Goal: Information Seeking & Learning: Learn about a topic

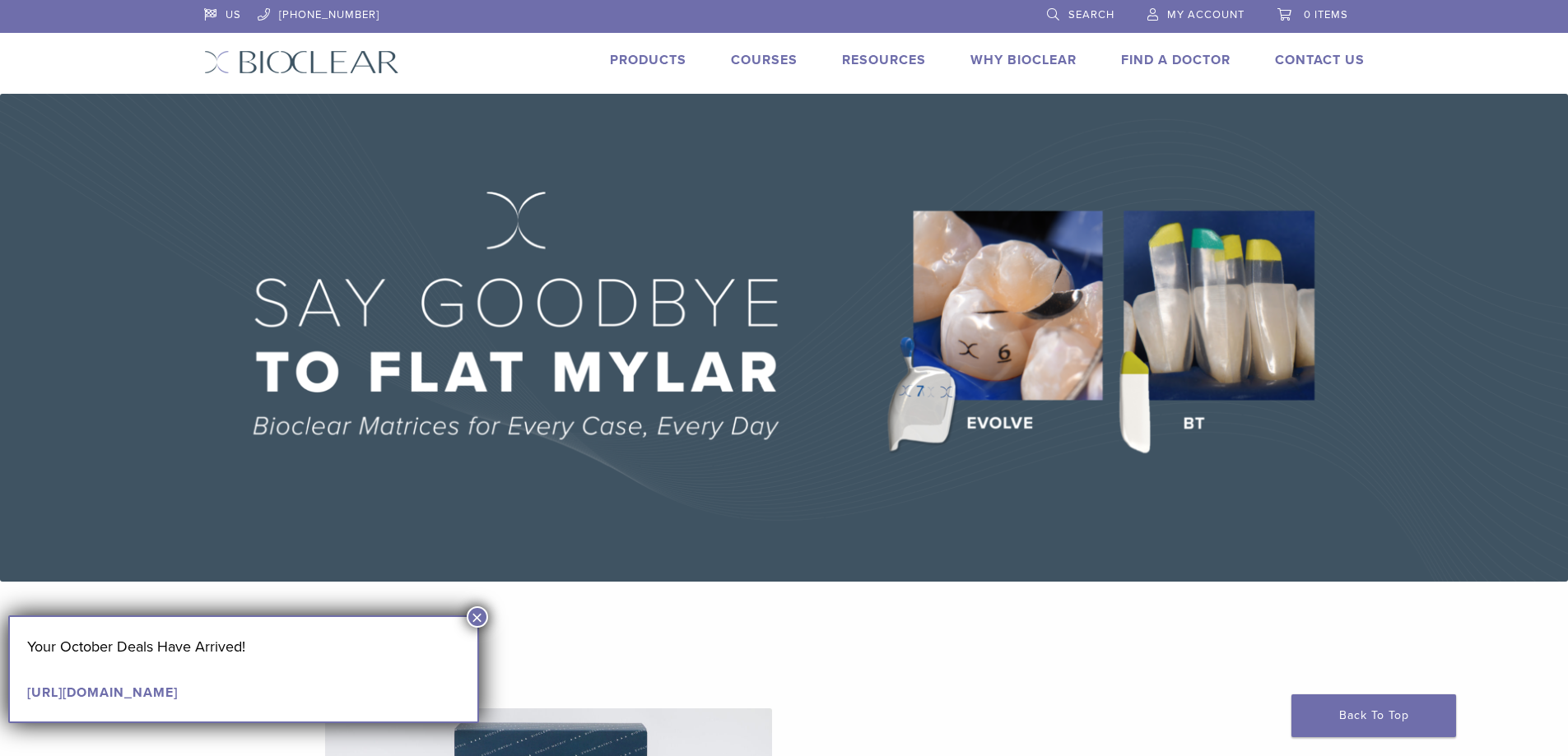
click at [473, 617] on button "×" at bounding box center [477, 616] width 22 height 22
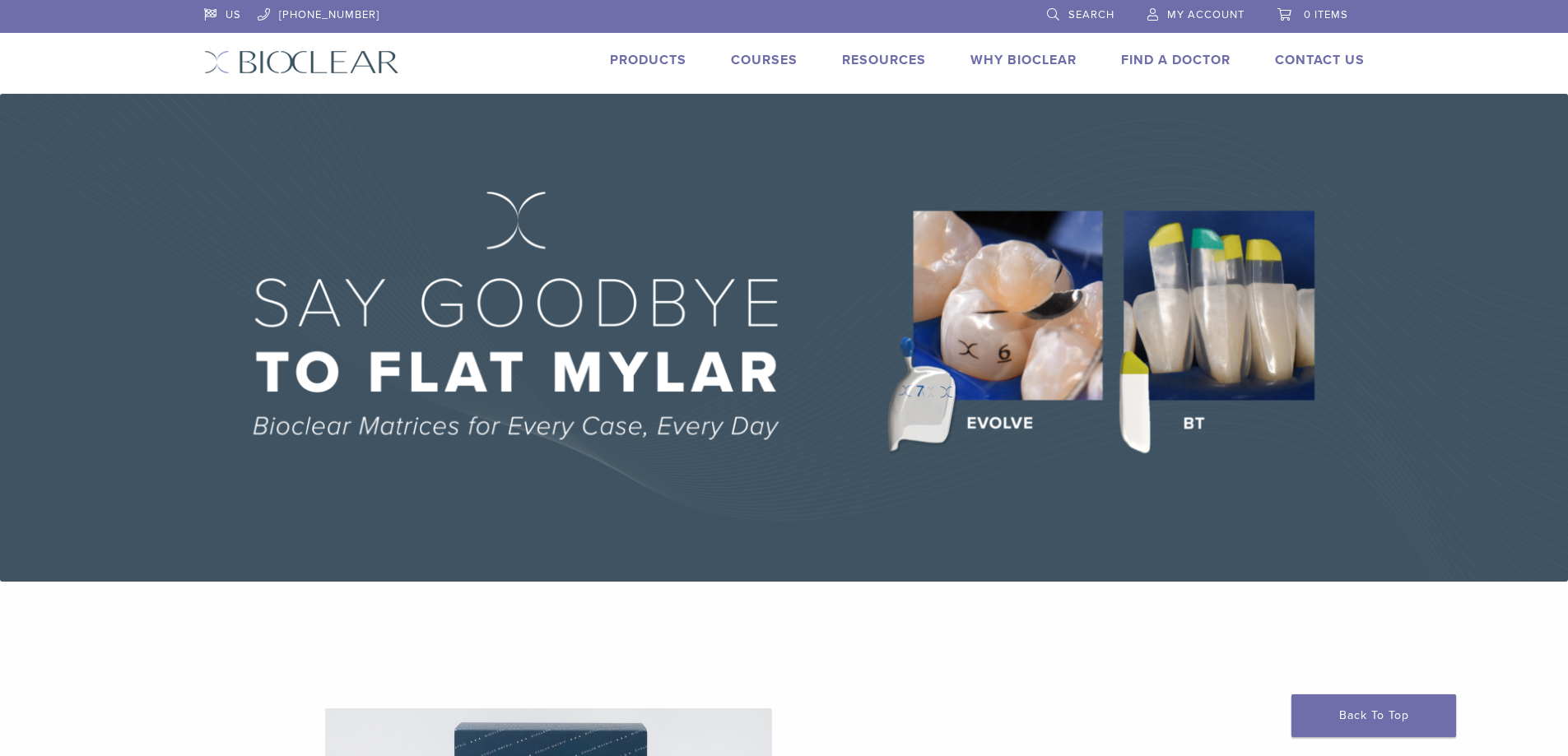
click at [639, 63] on link "Products" at bounding box center [648, 60] width 77 height 17
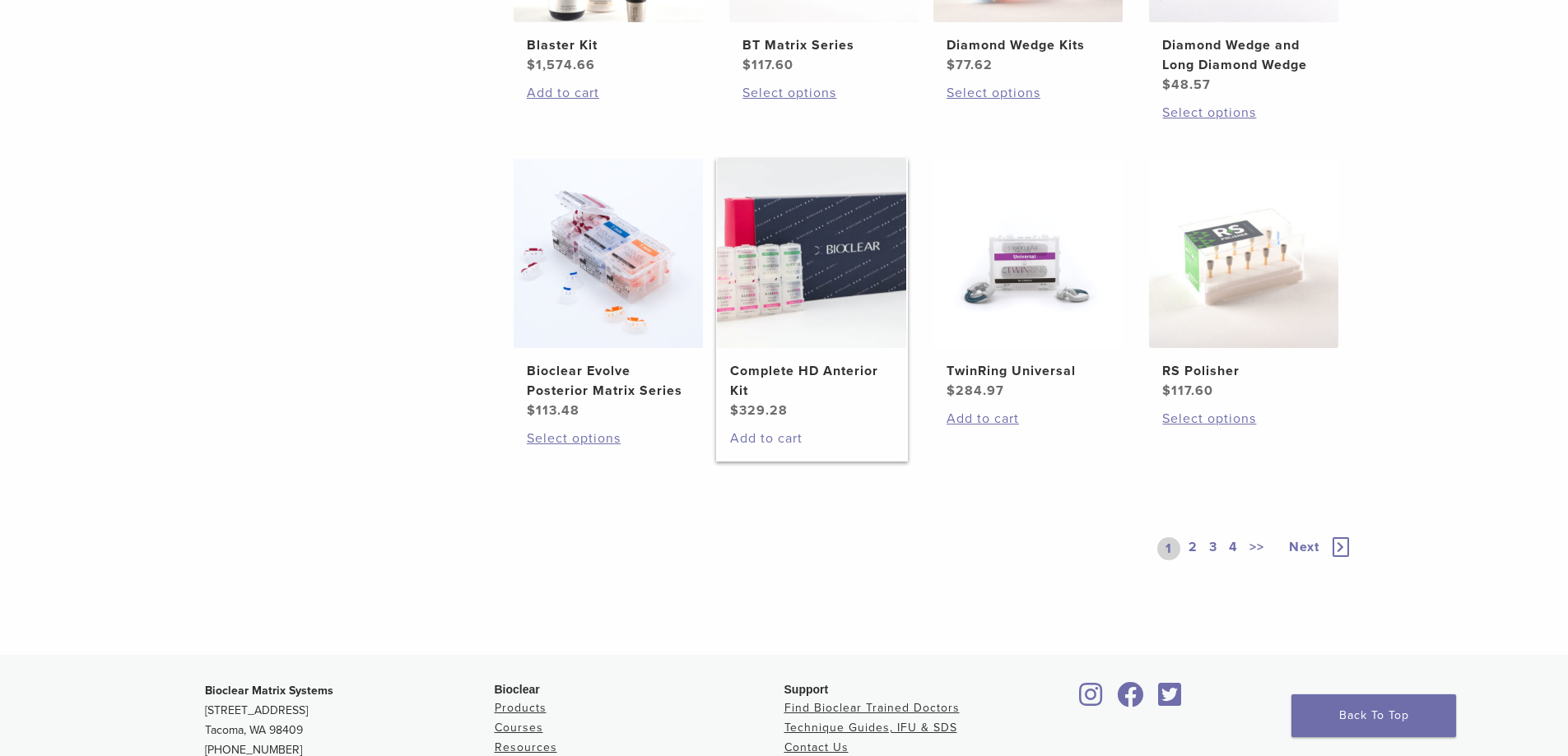
scroll to position [1069, 0]
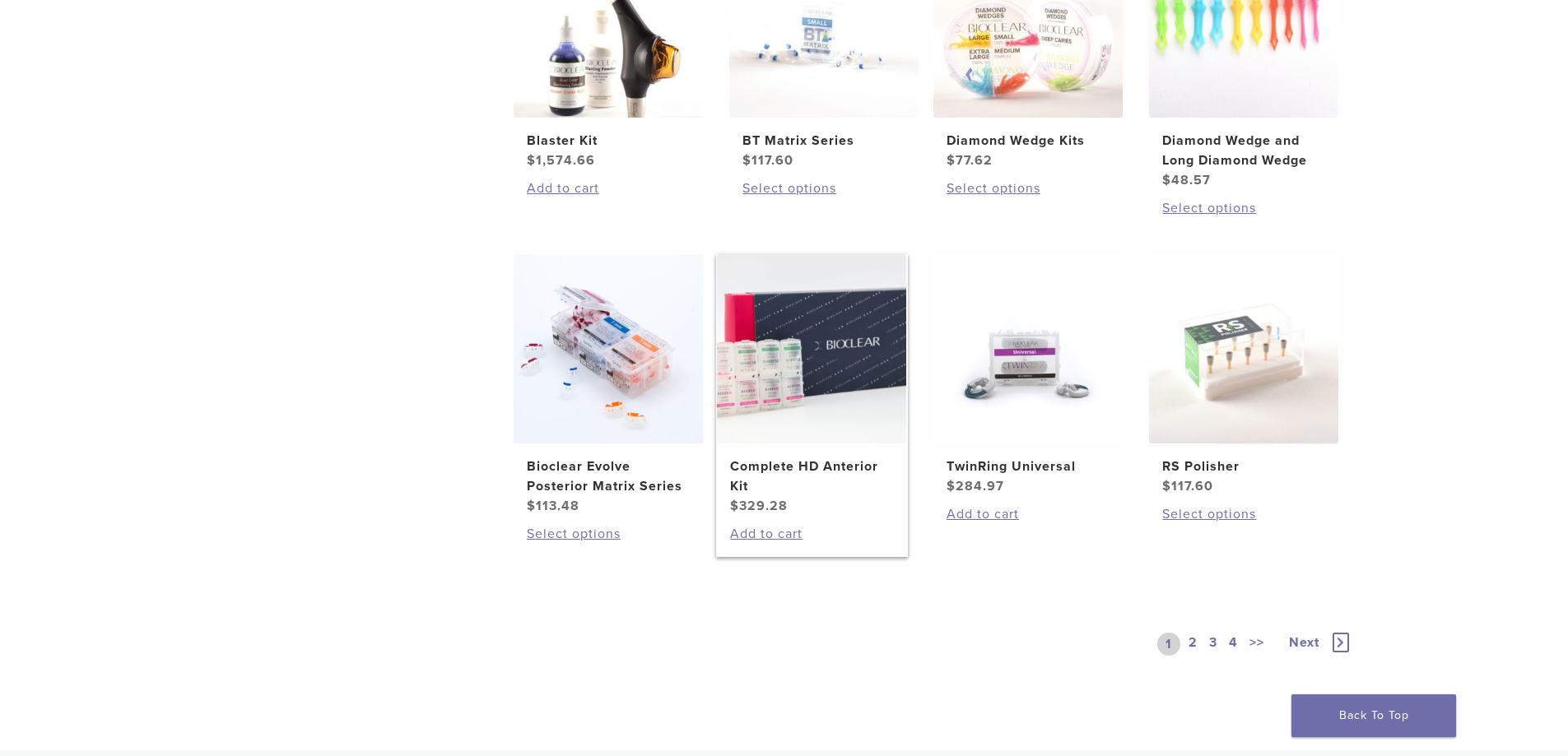
click at [772, 418] on img at bounding box center [812, 349] width 190 height 189
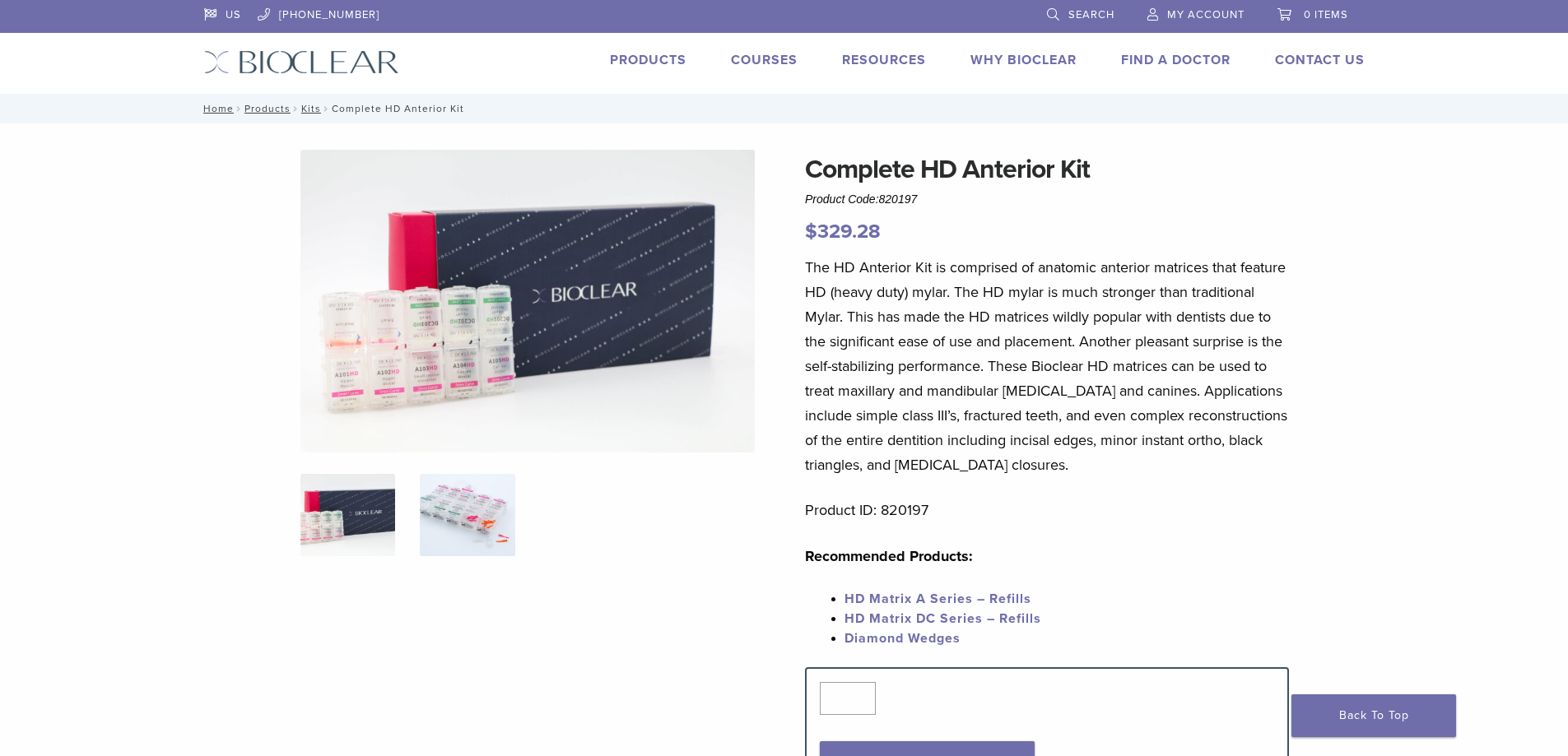
click at [491, 512] on img at bounding box center [466, 515] width 95 height 83
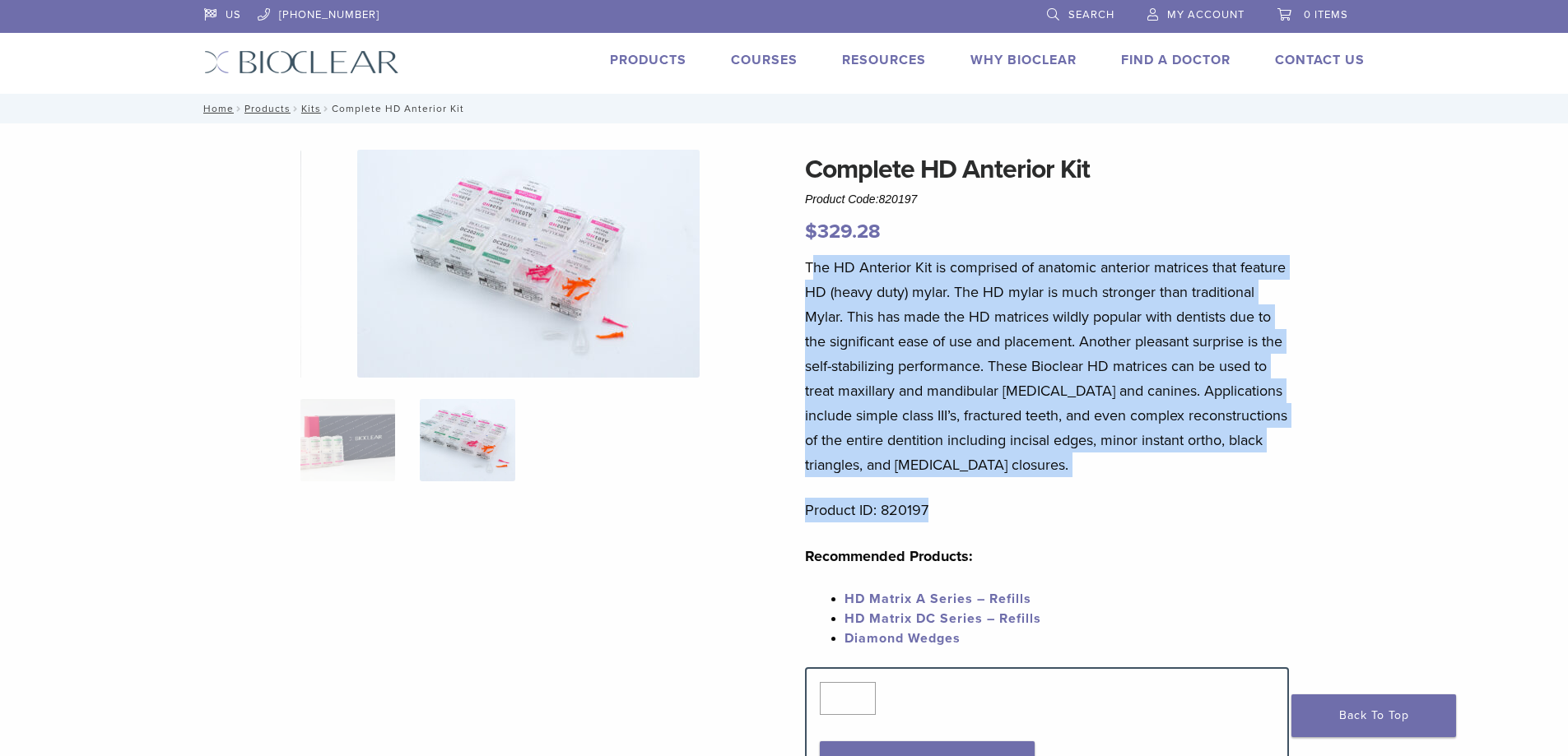
drag, startPoint x: 1000, startPoint y: 275, endPoint x: 1258, endPoint y: 485, distance: 332.7
click at [1258, 485] on div "The HD Anterior Kit is comprised of anatomic anterior matrices that feature HD …" at bounding box center [1047, 461] width 484 height 412
click at [1306, 518] on div "Complete HD Anterior Kit Product Code: 820197 $ 329.28 Complete HD Anterior Kit…" at bounding box center [784, 766] width 1185 height 1233
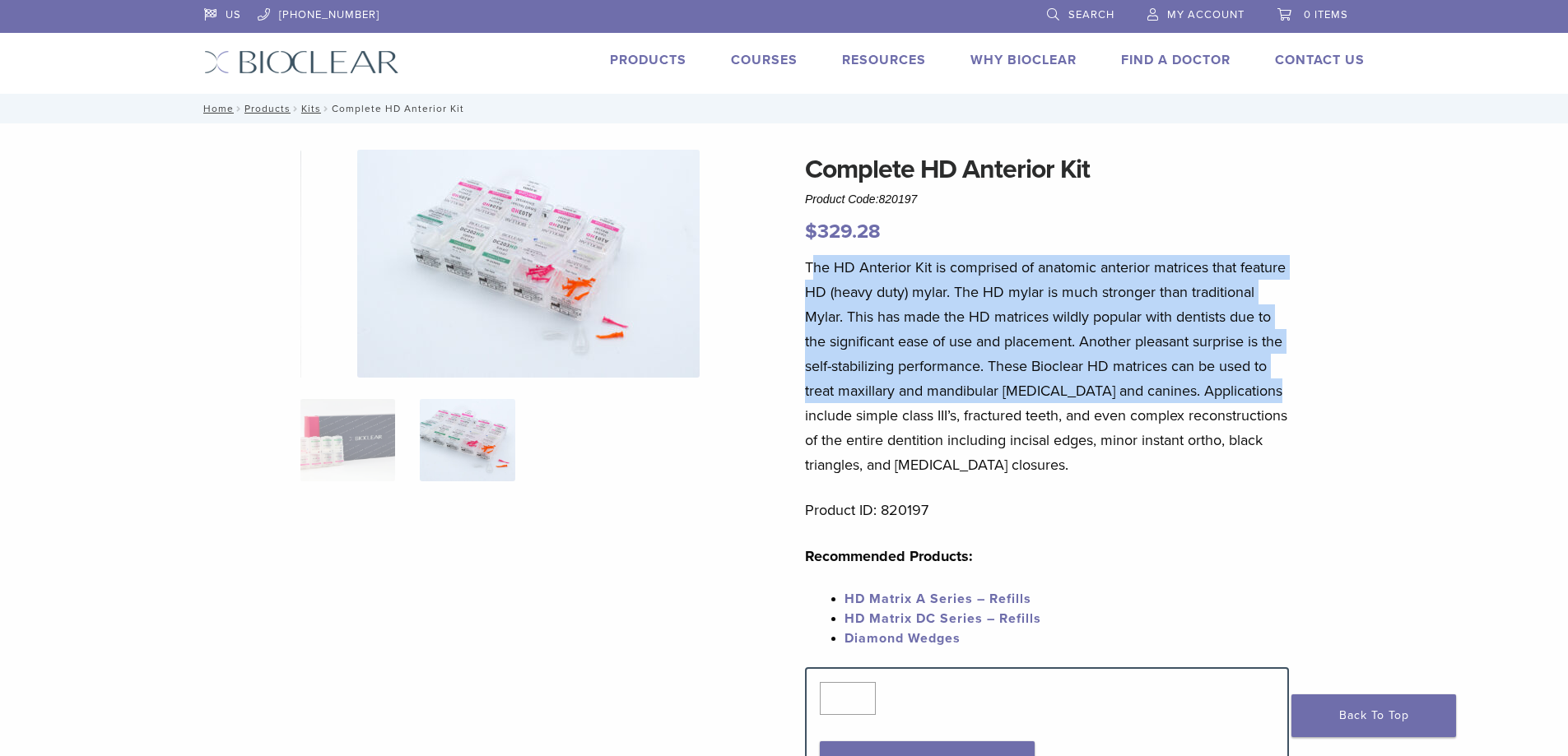
drag, startPoint x: 814, startPoint y: 271, endPoint x: 1352, endPoint y: 397, distance: 552.6
click at [1267, 398] on p "The HD Anterior Kit is comprised of anatomic anterior matrices that feature HD …" at bounding box center [1047, 366] width 484 height 222
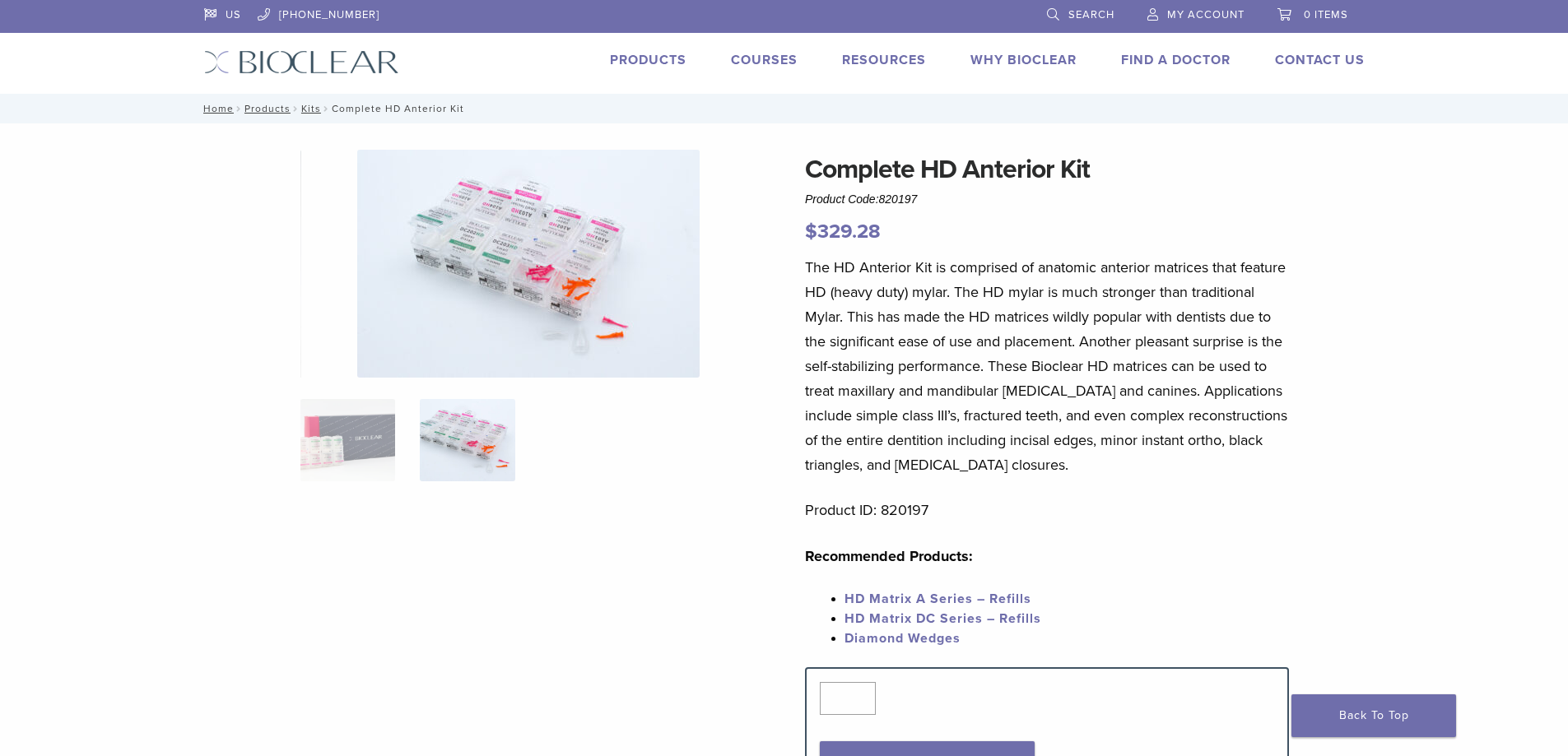
click at [1459, 478] on div "Complete HD Anterior Kit Product Code: 820197 $ 329.28 Complete HD Anterior Kit…" at bounding box center [784, 753] width 1568 height 1260
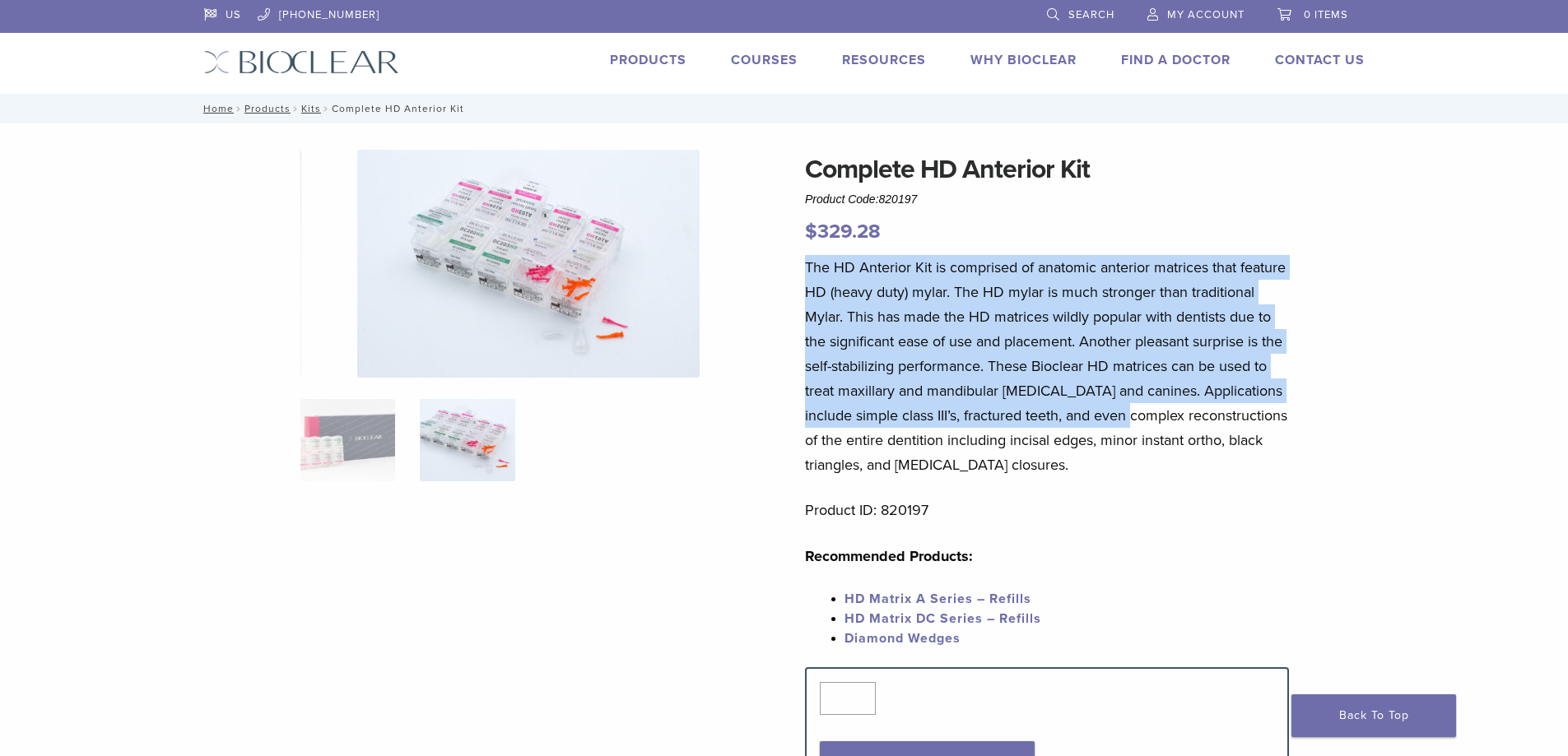
drag, startPoint x: 806, startPoint y: 264, endPoint x: 1120, endPoint y: 442, distance: 360.9
click at [1132, 429] on p "The HD Anterior Kit is comprised of anatomic anterior matrices that feature HD …" at bounding box center [1047, 366] width 484 height 222
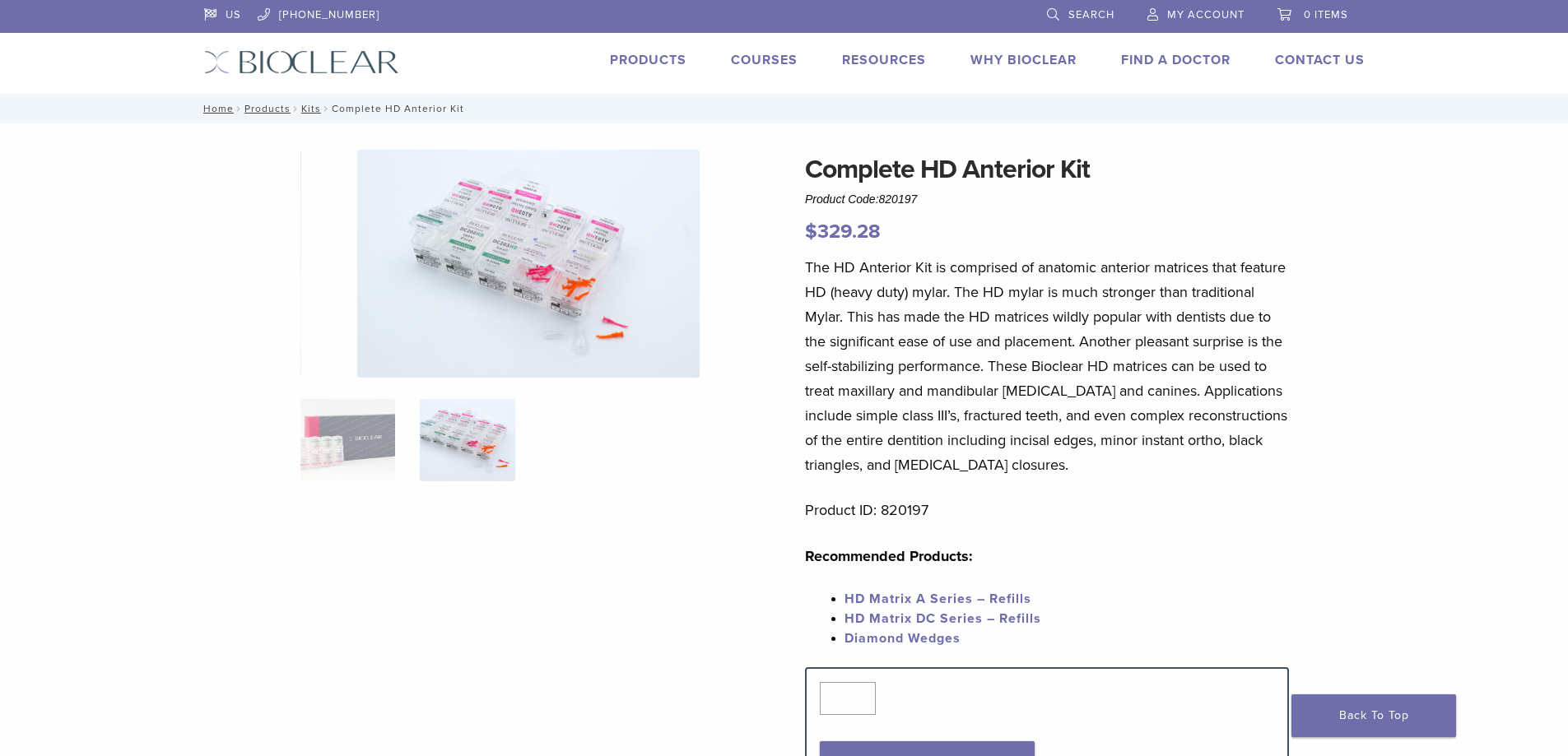
click at [1088, 491] on div "The HD Anterior Kit is comprised of anatomic anterior matrices that feature HD …" at bounding box center [1047, 461] width 484 height 412
click at [458, 437] on img at bounding box center [466, 440] width 95 height 83
click at [369, 435] on img at bounding box center [347, 440] width 95 height 83
